Goal: Find specific page/section: Find specific page/section

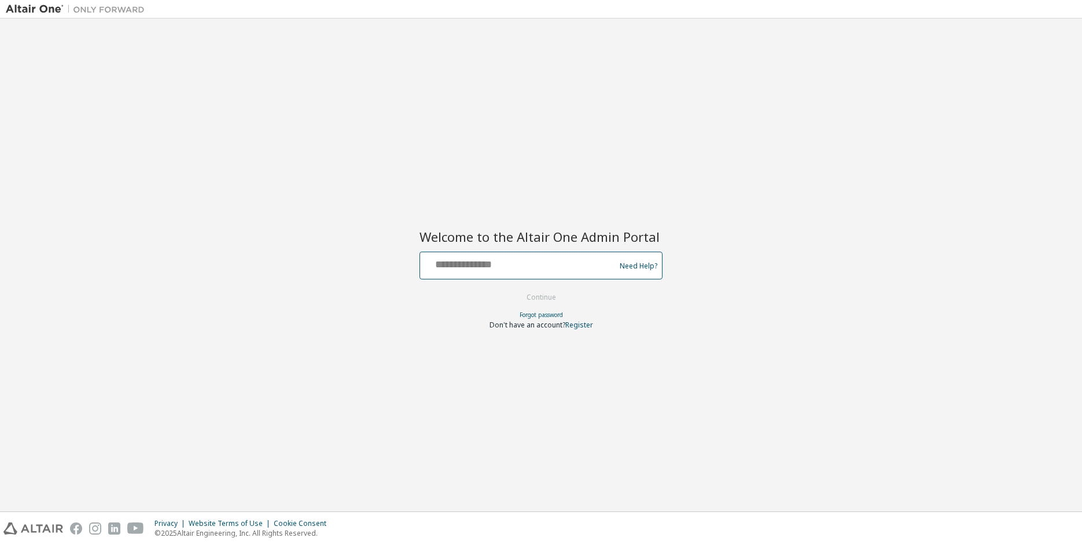
click at [477, 260] on input "text" at bounding box center [519, 262] width 189 height 17
click at [476, 262] on input "text" at bounding box center [519, 262] width 189 height 17
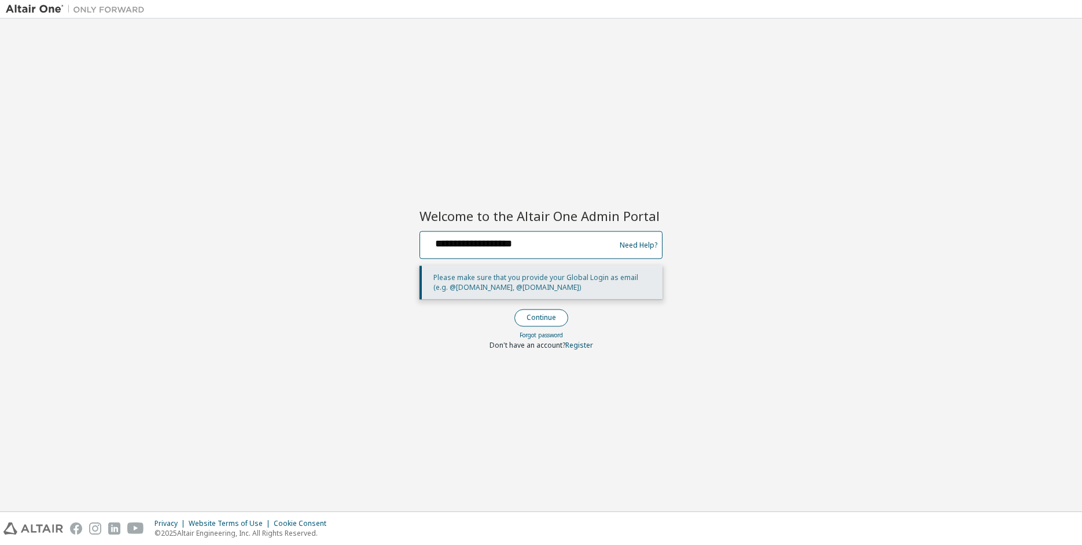
type input "**********"
click at [560, 311] on button "Continue" at bounding box center [541, 317] width 54 height 17
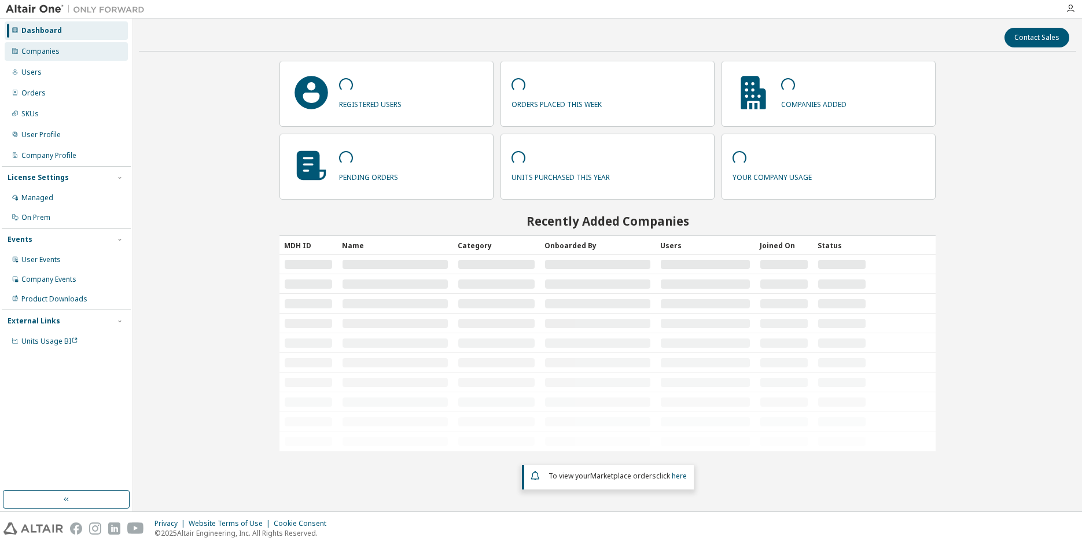
click at [65, 52] on div "Companies" at bounding box center [66, 51] width 123 height 19
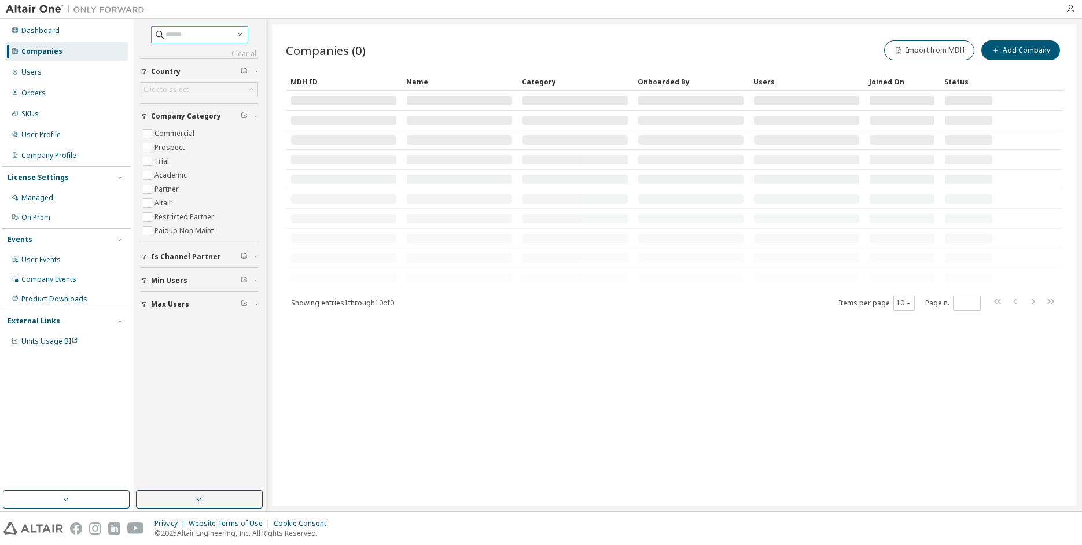
click at [206, 34] on input "text" at bounding box center [199, 35] width 69 height 12
paste input "**********"
type input "**********"
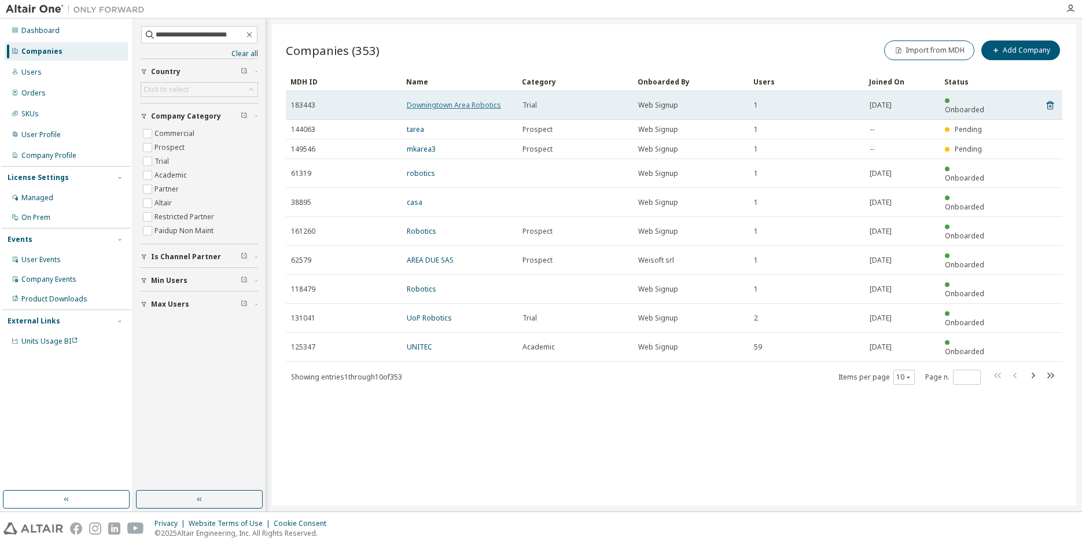
click at [481, 101] on link "Downingtown Area Robotics" at bounding box center [454, 105] width 94 height 10
click at [433, 104] on link "Downingtown Area Robotics" at bounding box center [454, 105] width 94 height 10
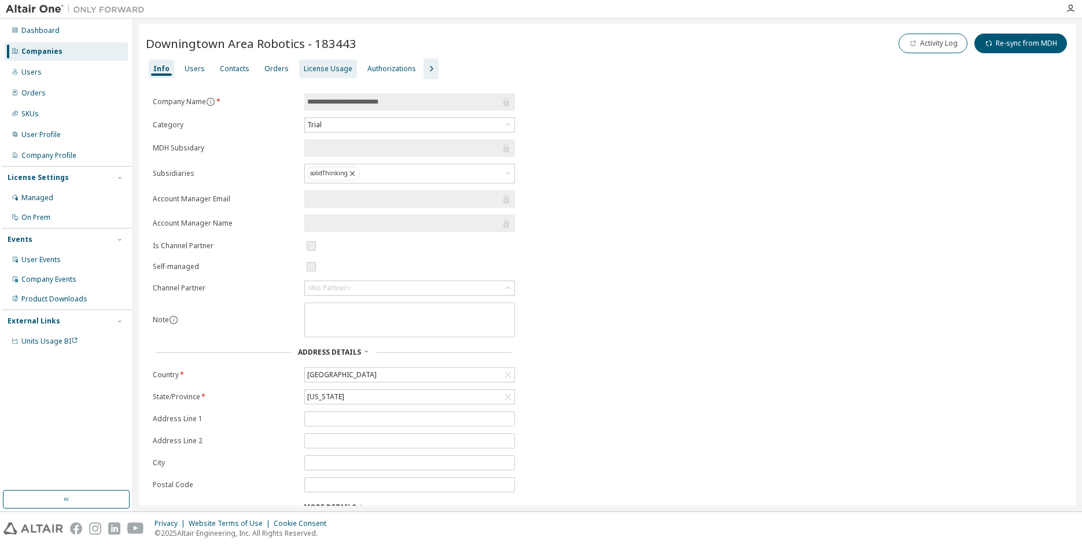
click at [315, 73] on div "License Usage" at bounding box center [328, 68] width 49 height 9
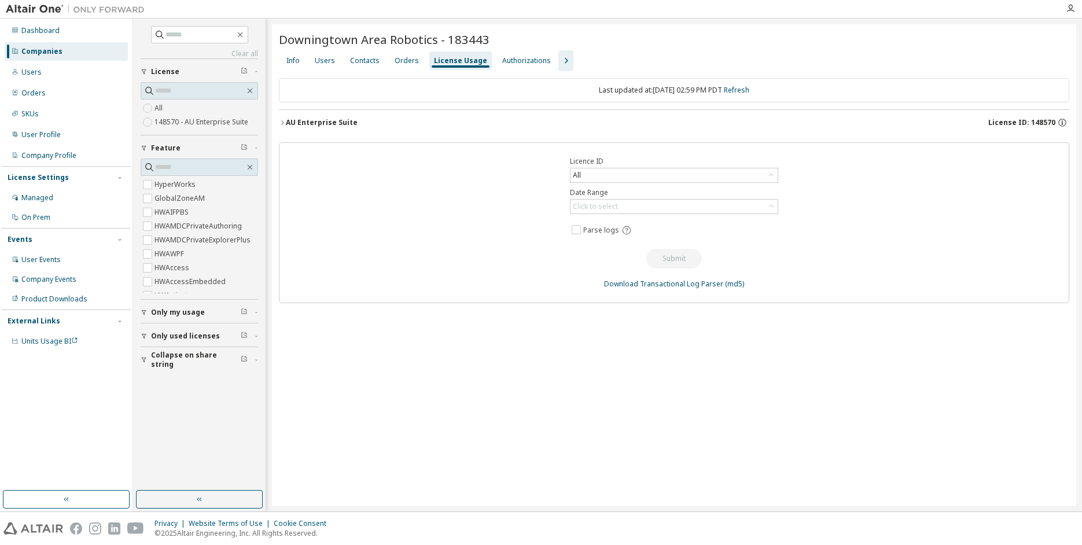
click at [311, 121] on div "AU Enterprise Suite" at bounding box center [322, 122] width 72 height 9
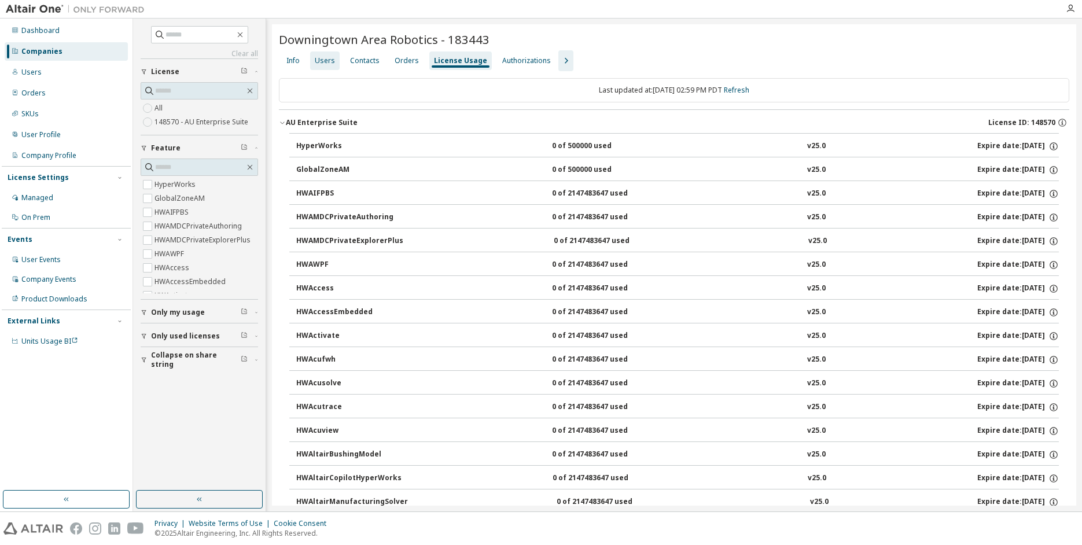
click at [330, 62] on div "Users" at bounding box center [325, 60] width 20 height 9
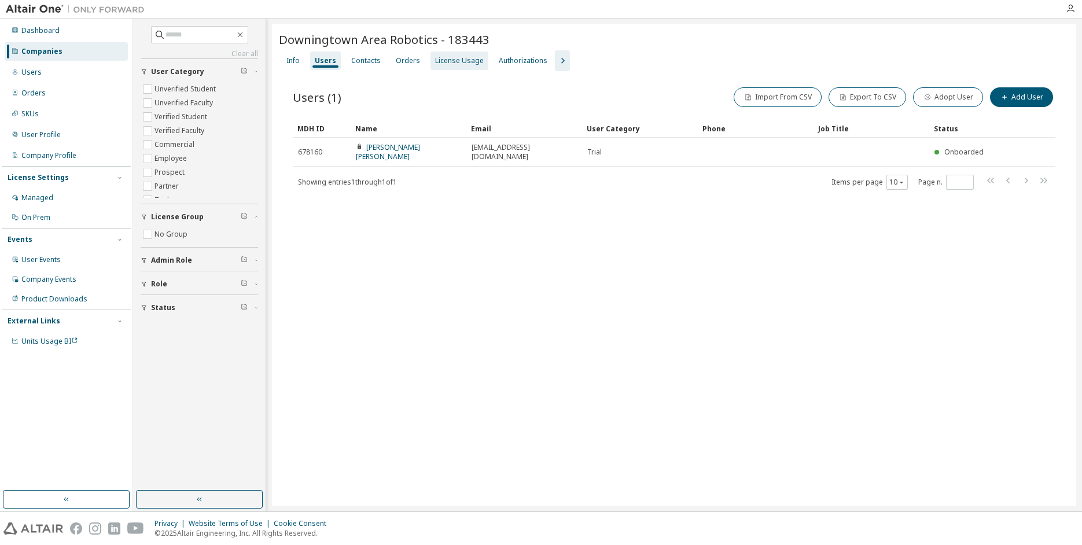
click at [449, 62] on div "License Usage" at bounding box center [459, 60] width 49 height 9
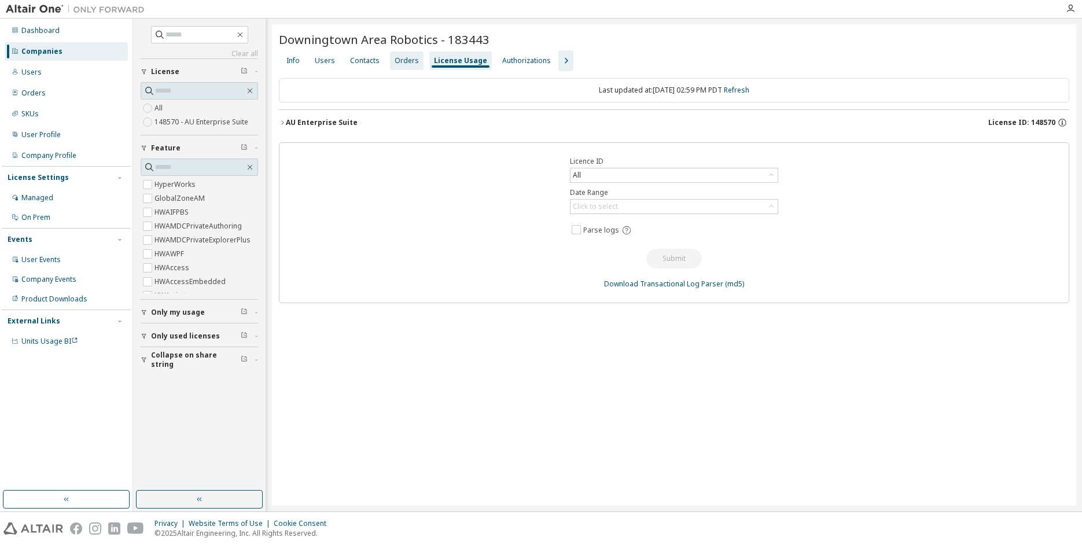
click at [404, 62] on div "Orders" at bounding box center [406, 60] width 24 height 9
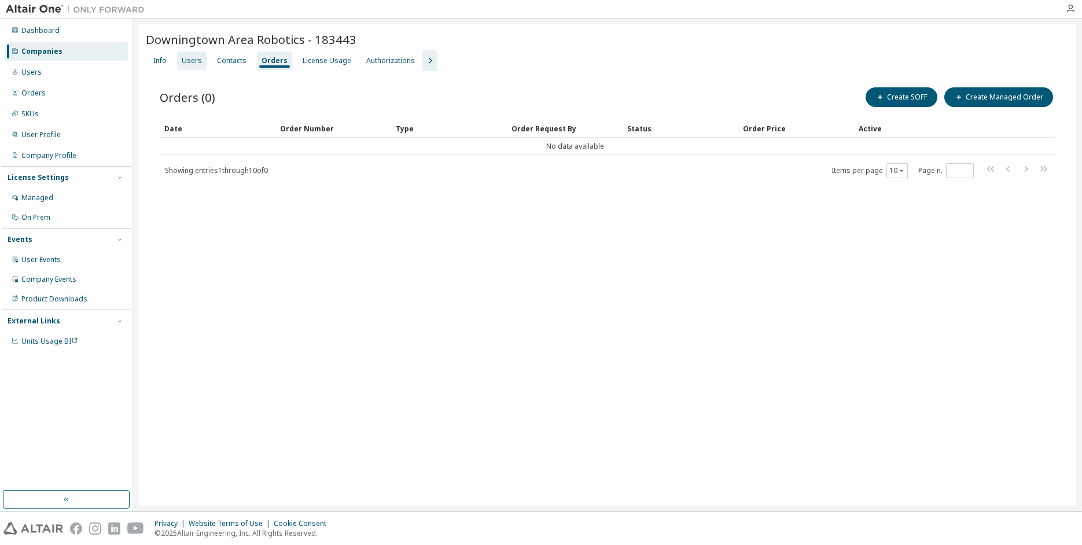
click at [198, 60] on div "Users" at bounding box center [192, 60] width 20 height 9
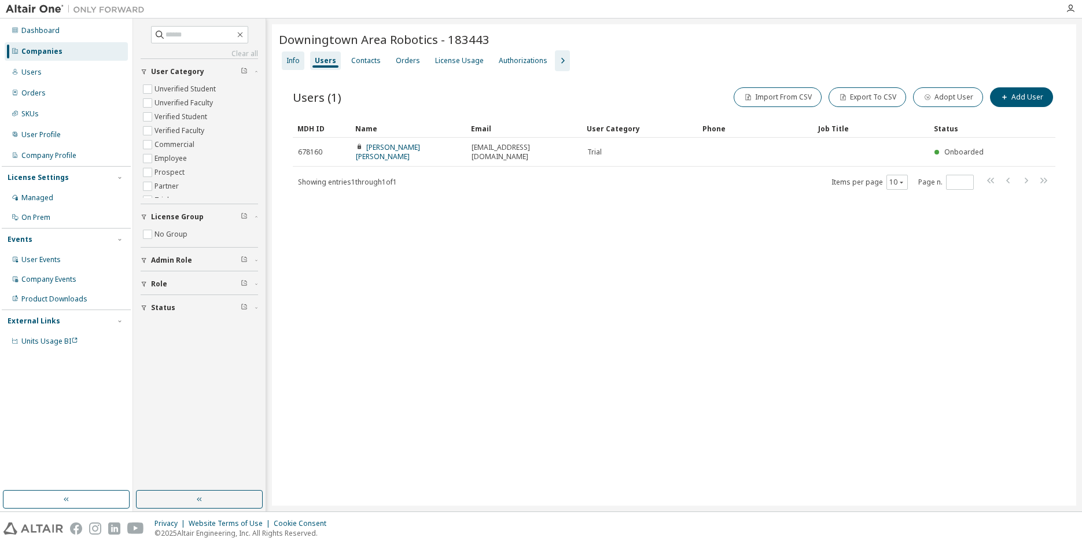
click at [301, 62] on div "Info" at bounding box center [293, 60] width 23 height 19
